Goal: Task Accomplishment & Management: Use online tool/utility

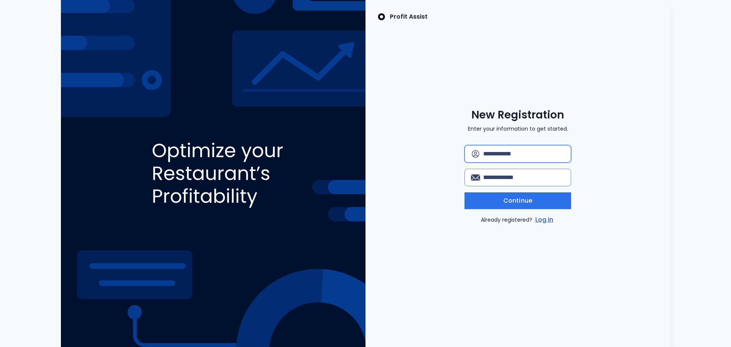
click at [491, 153] on input "text" at bounding box center [524, 154] width 82 height 17
click at [545, 222] on link "Log in" at bounding box center [544, 219] width 21 height 9
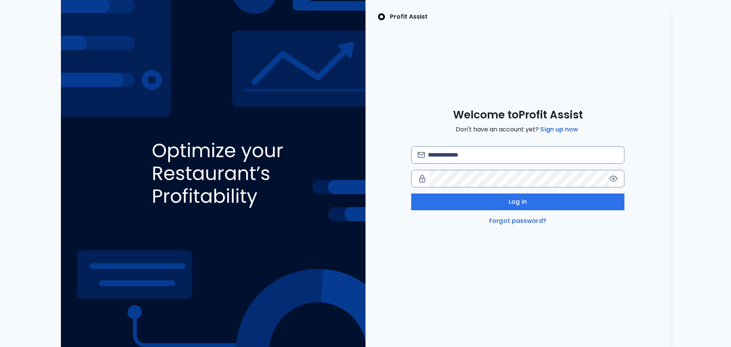
click at [478, 164] on div "Log in Forgot password?" at bounding box center [517, 185] width 213 height 79
click at [478, 161] on input "email" at bounding box center [523, 155] width 190 height 17
type input "**********"
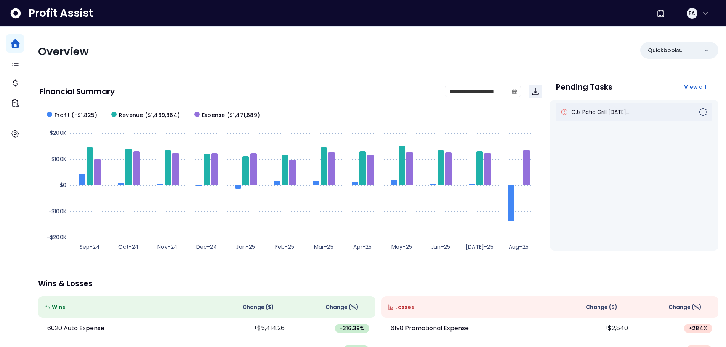
click at [613, 117] on div "CJs Patio Grill [DATE]..." at bounding box center [634, 112] width 156 height 18
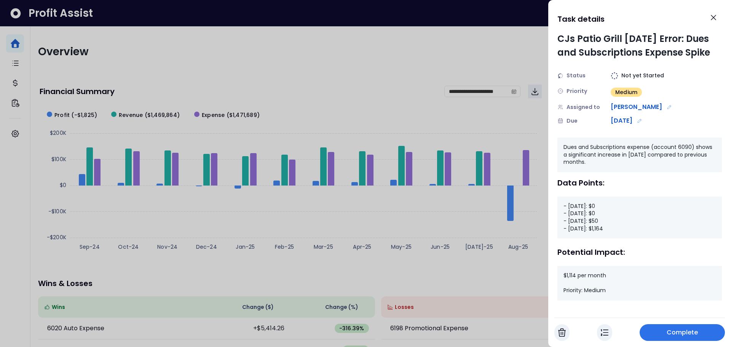
click at [429, 194] on div at bounding box center [365, 173] width 731 height 347
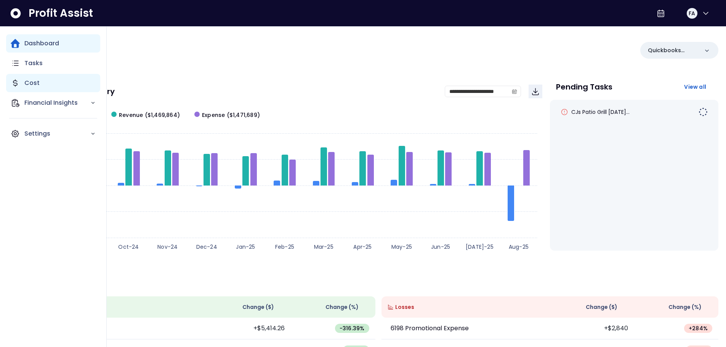
click at [18, 81] on icon "Main navigation" at bounding box center [15, 82] width 9 height 9
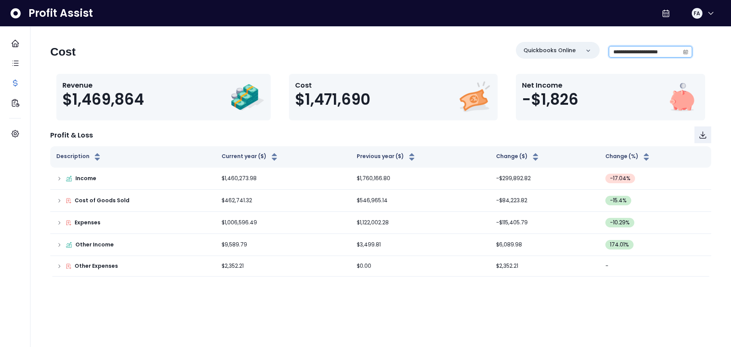
click at [627, 53] on input "**********" at bounding box center [645, 51] width 71 height 11
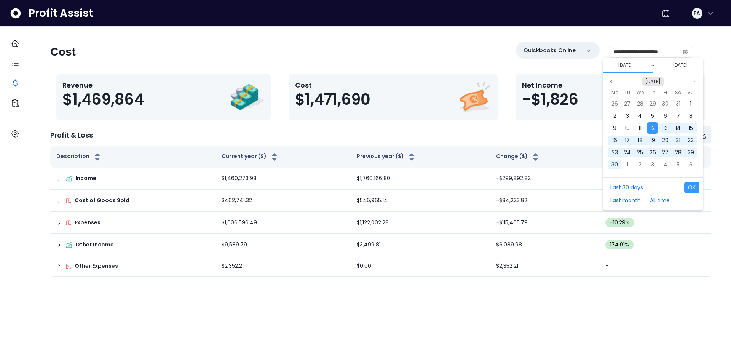
click at [656, 81] on button "[DATE]" at bounding box center [653, 81] width 21 height 9
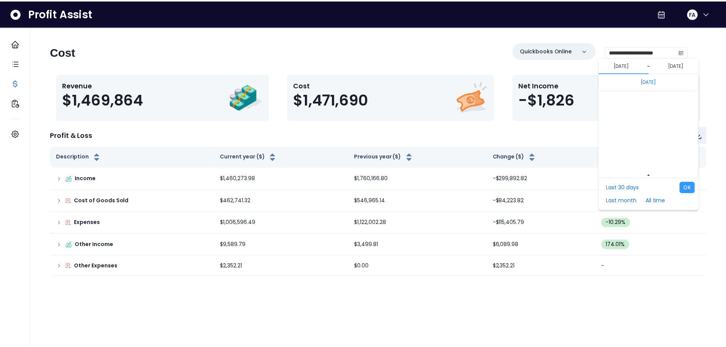
scroll to position [5102, 0]
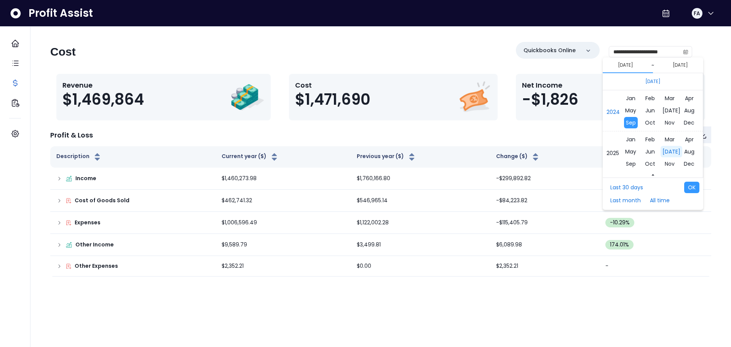
click at [671, 150] on span "[DATE]" at bounding box center [672, 151] width 22 height 11
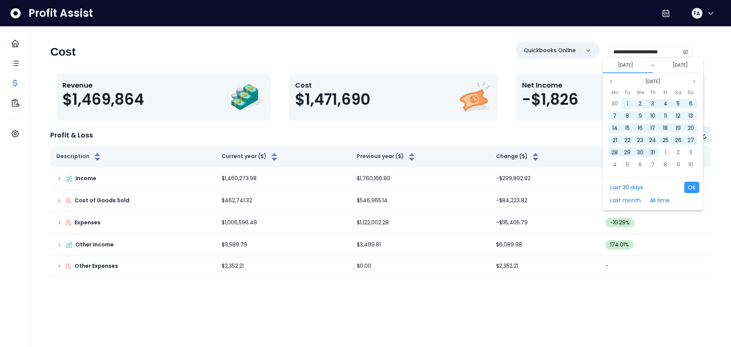
click at [632, 102] on div "1" at bounding box center [627, 103] width 11 height 11
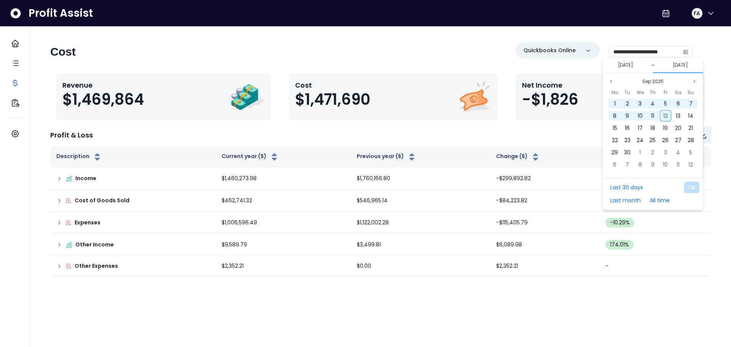
click at [665, 117] on span "12" at bounding box center [666, 116] width 5 height 8
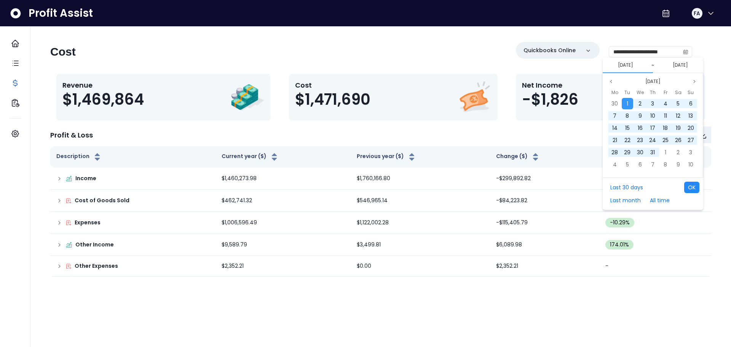
click at [695, 186] on button "OK" at bounding box center [692, 187] width 15 height 11
type input "**********"
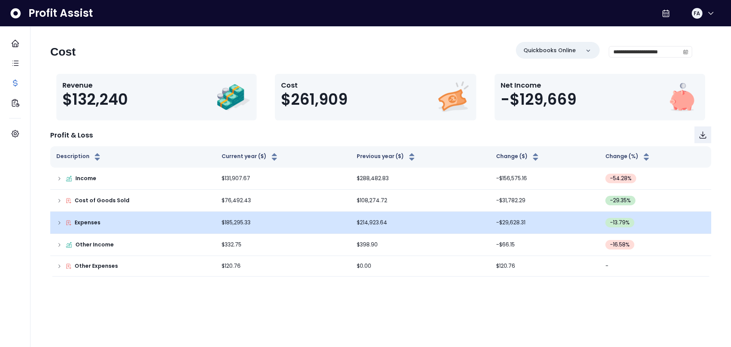
click at [94, 217] on td "Expenses" at bounding box center [132, 223] width 165 height 22
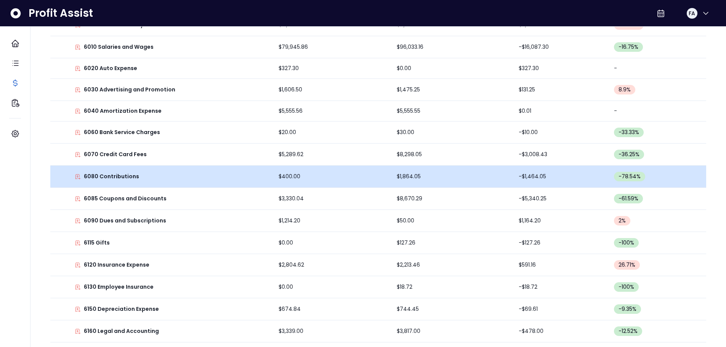
scroll to position [229, 0]
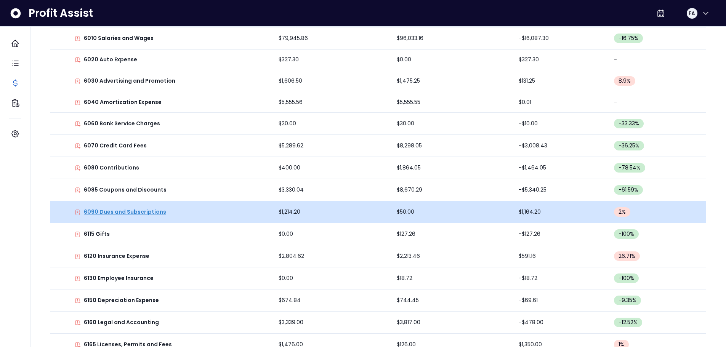
click at [149, 214] on p "6090 Dues and Subscriptions" at bounding box center [125, 212] width 82 height 8
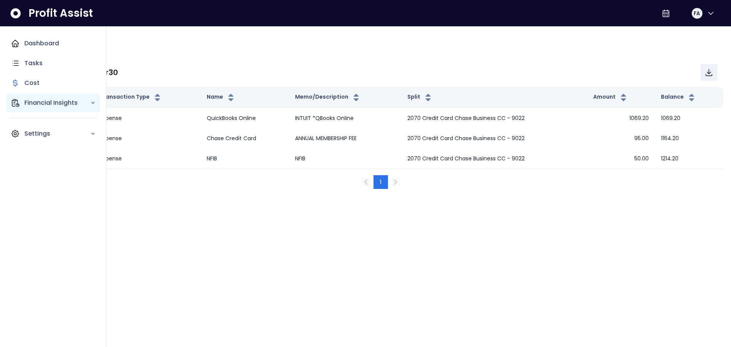
click at [91, 103] on icon "Main navigation" at bounding box center [92, 102] width 5 height 5
click at [48, 155] on p "Comparison Overtime" at bounding box center [62, 147] width 67 height 18
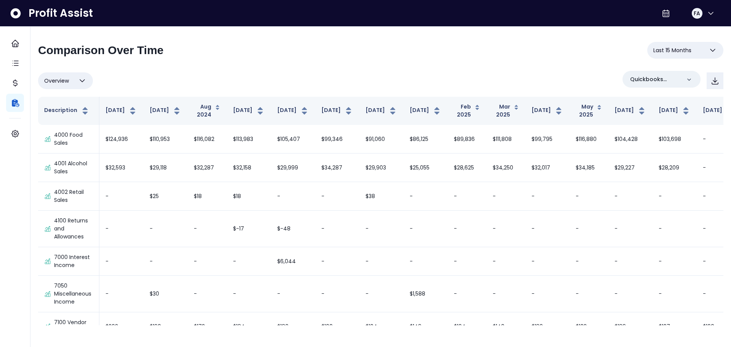
click at [714, 49] on icon "button" at bounding box center [713, 50] width 9 height 9
click at [504, 64] on div "**********" at bounding box center [381, 53] width 686 height 23
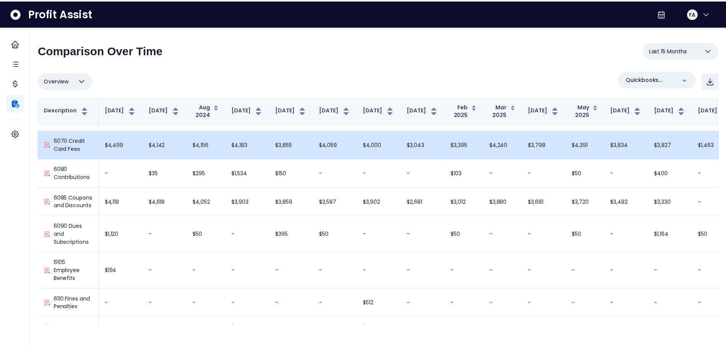
scroll to position [533, 0]
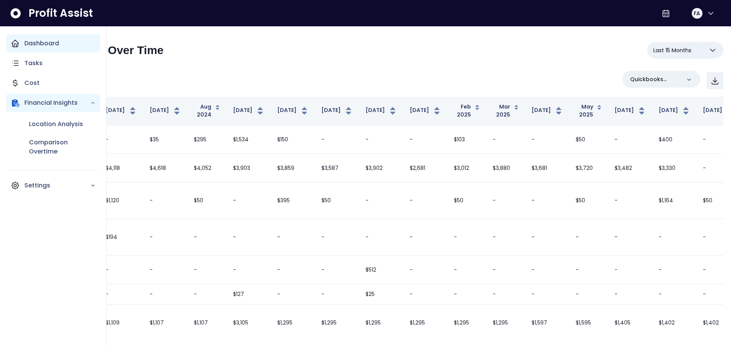
click at [31, 43] on p "Dashboard" at bounding box center [41, 43] width 35 height 9
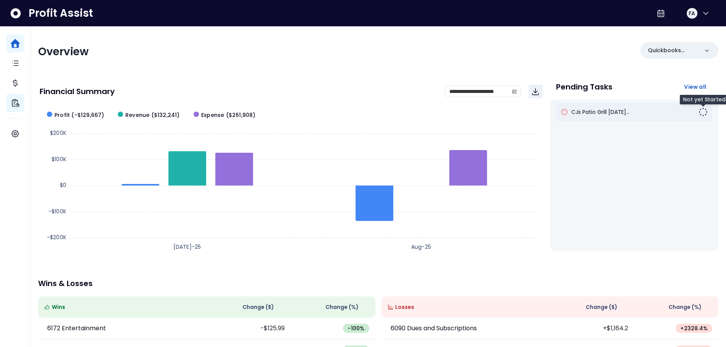
click at [703, 112] on img at bounding box center [702, 111] width 9 height 9
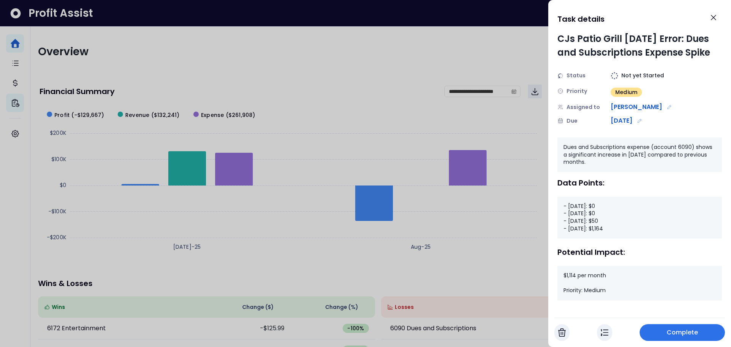
click at [685, 339] on button "Complete" at bounding box center [682, 332] width 85 height 17
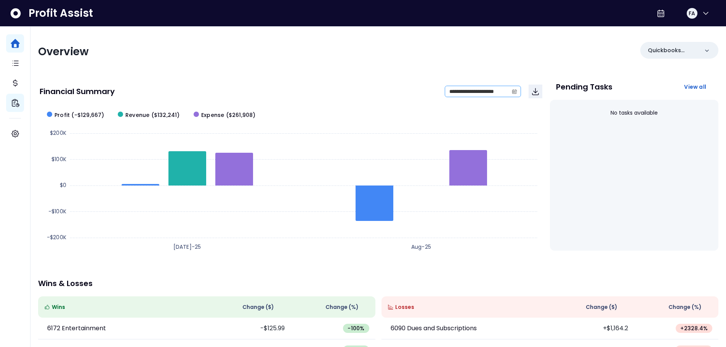
click at [514, 90] on icon "calendar" at bounding box center [514, 91] width 5 height 5
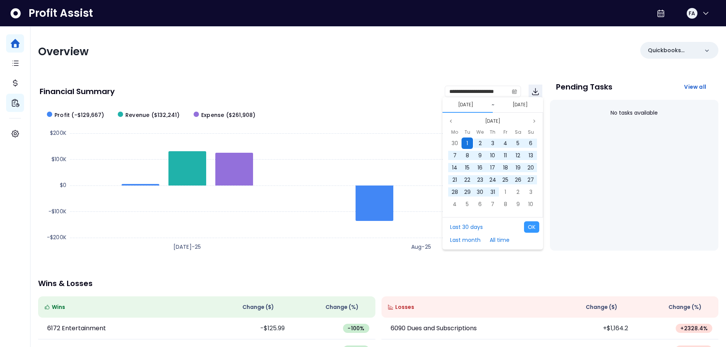
click at [465, 142] on div "1" at bounding box center [466, 143] width 11 height 11
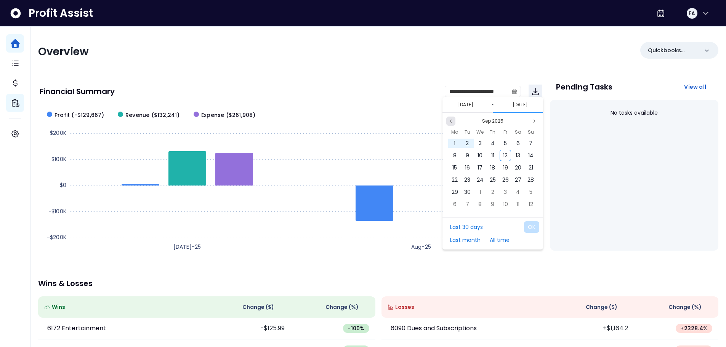
click at [454, 122] on button "Previous month" at bounding box center [450, 121] width 9 height 9
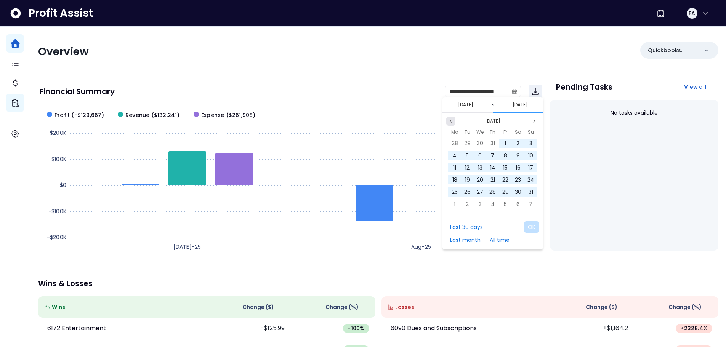
click at [454, 122] on button "Previous month" at bounding box center [450, 121] width 9 height 9
click at [493, 194] on span "31" at bounding box center [492, 192] width 5 height 8
click at [533, 233] on div "Last 30 days Last month All time OK" at bounding box center [492, 233] width 101 height 32
click at [535, 228] on button "OK" at bounding box center [531, 226] width 15 height 11
type input "**********"
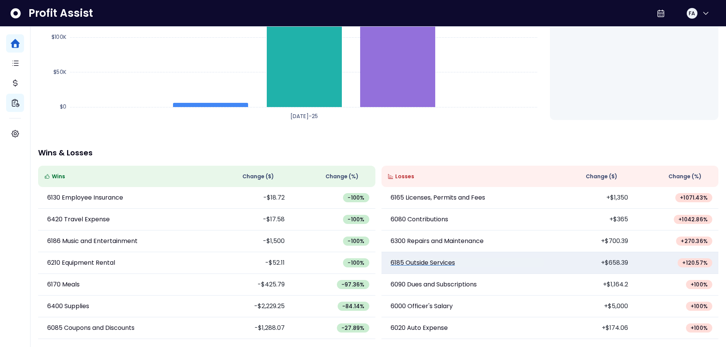
click at [447, 261] on p "6185 Outside Services" at bounding box center [422, 262] width 64 height 9
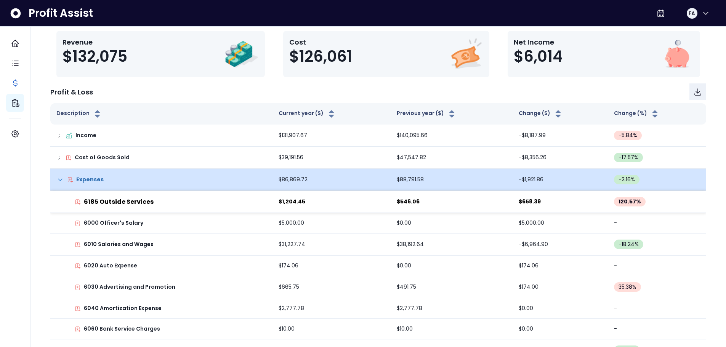
scroll to position [76, 0]
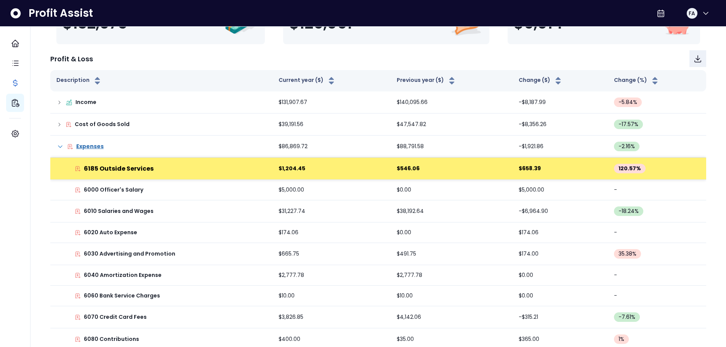
click at [165, 169] on div "6185 Outside Services" at bounding box center [161, 168] width 210 height 9
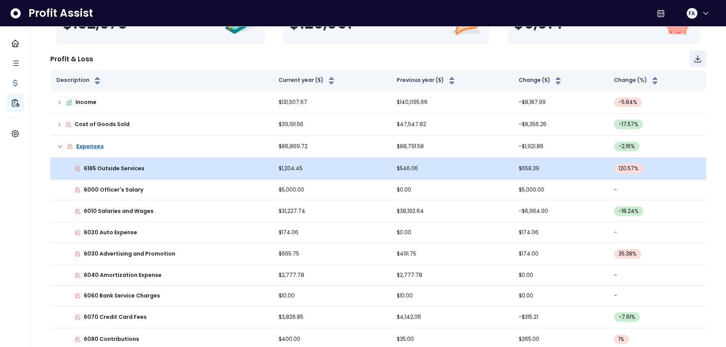
click at [168, 169] on div "6185 Outside Services" at bounding box center [161, 169] width 210 height 8
click at [120, 170] on p "6185 Outside Services" at bounding box center [114, 169] width 61 height 8
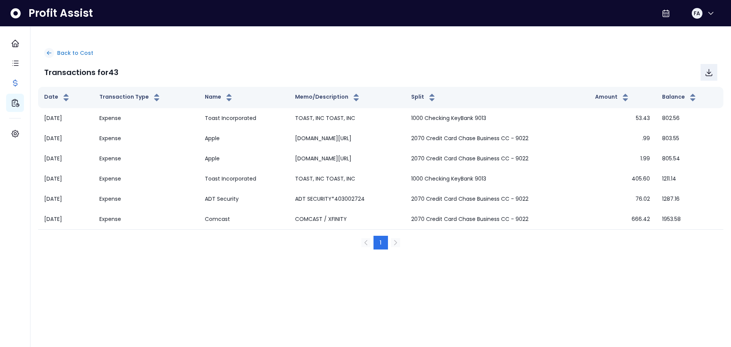
click at [49, 52] on icon at bounding box center [49, 53] width 7 height 7
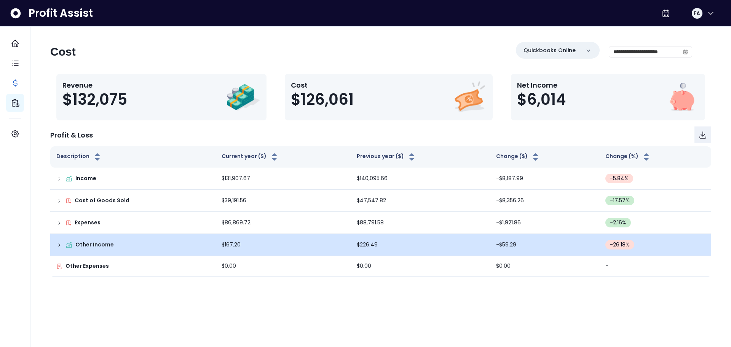
click at [51, 245] on td "Other Income" at bounding box center [132, 245] width 165 height 22
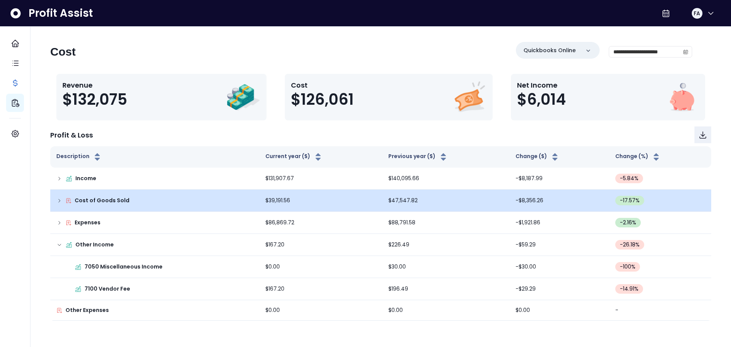
click at [64, 201] on div "Cost of Goods Sold" at bounding box center [154, 201] width 197 height 8
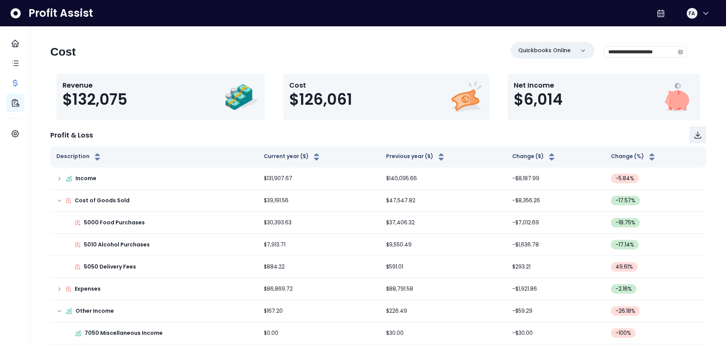
click at [412, 53] on div "**********" at bounding box center [368, 55] width 637 height 26
